Goal: Task Accomplishment & Management: Use online tool/utility

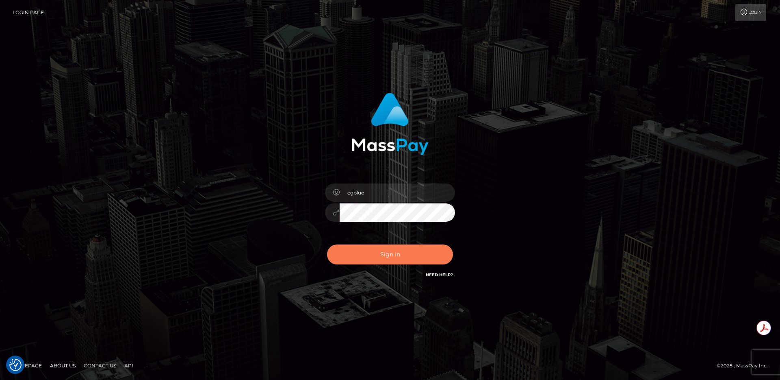
click at [375, 249] on button "Sign in" at bounding box center [390, 254] width 126 height 20
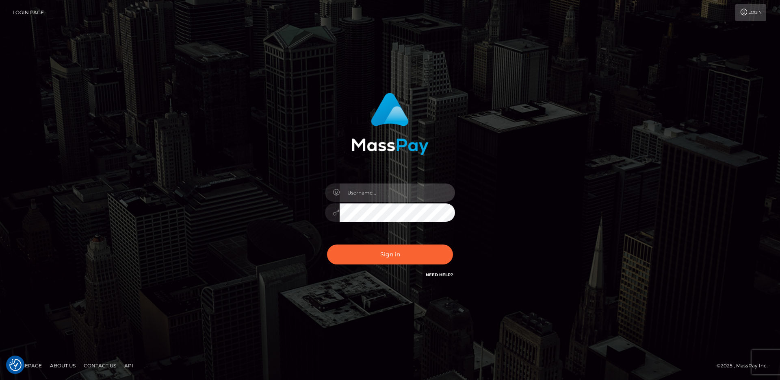
type input "egblue"
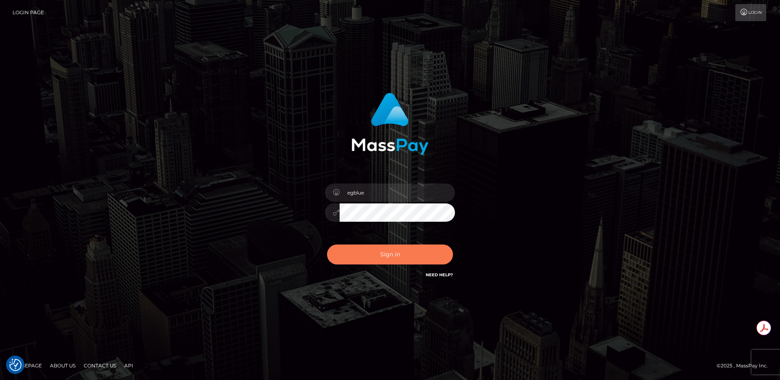
click at [373, 258] on button "Sign in" at bounding box center [390, 254] width 126 height 20
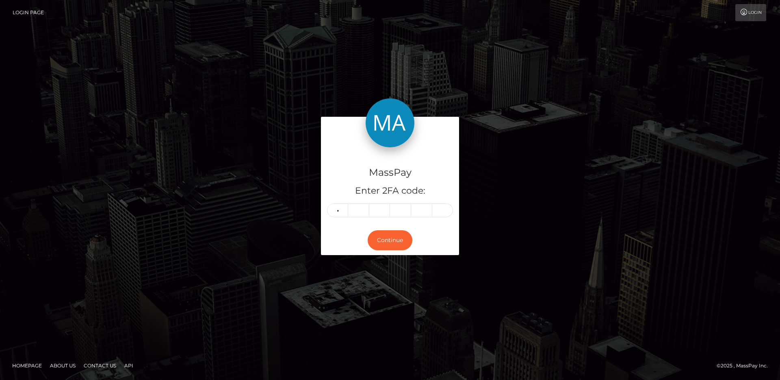
type input "4"
type input "0"
type input "4"
type input "7"
type input "3"
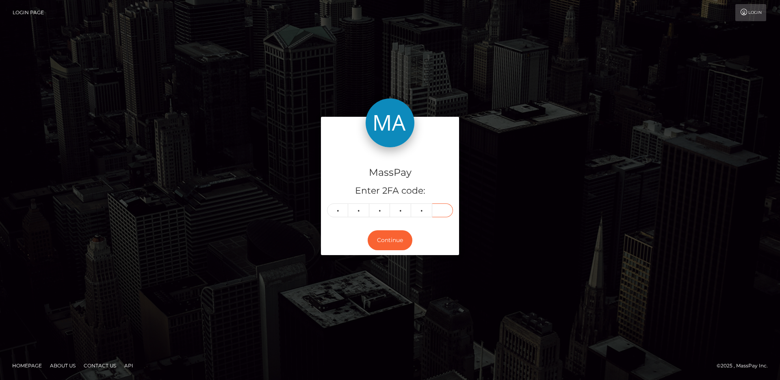
type input "0"
